Goal: Task Accomplishment & Management: Manage account settings

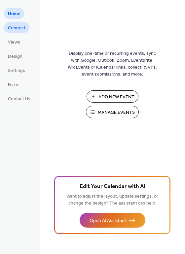
click at [18, 26] on span "Connect" at bounding box center [17, 28] width 18 height 7
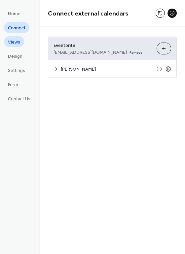
click at [19, 41] on span "Views" at bounding box center [14, 42] width 12 height 7
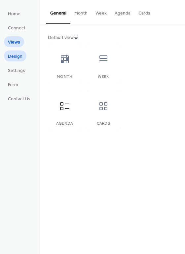
click at [17, 53] on span "Design" at bounding box center [15, 56] width 15 height 7
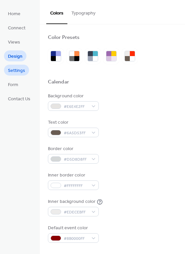
click at [17, 67] on span "Settings" at bounding box center [16, 70] width 17 height 7
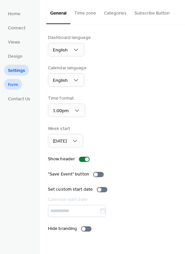
click at [17, 83] on span "Form" at bounding box center [13, 85] width 10 height 7
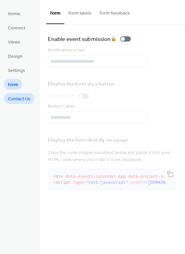
click at [21, 99] on span "Contact Us" at bounding box center [19, 99] width 22 height 7
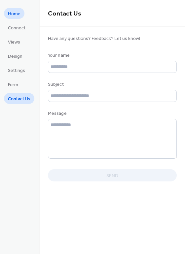
click at [18, 16] on span "Home" at bounding box center [14, 14] width 13 height 7
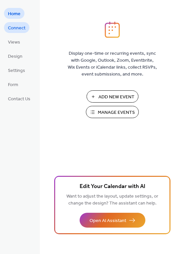
click at [18, 30] on span "Connect" at bounding box center [17, 28] width 18 height 7
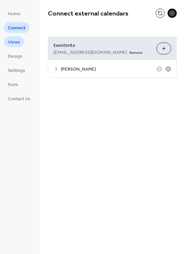
click at [17, 45] on span "Views" at bounding box center [14, 42] width 12 height 7
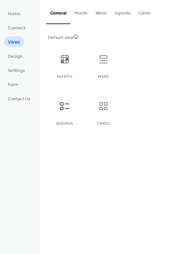
click at [81, 14] on button "Month" at bounding box center [80, 11] width 21 height 23
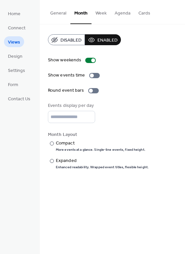
click at [57, 14] on button "General" at bounding box center [58, 11] width 24 height 23
